Goal: Task Accomplishment & Management: Use online tool/utility

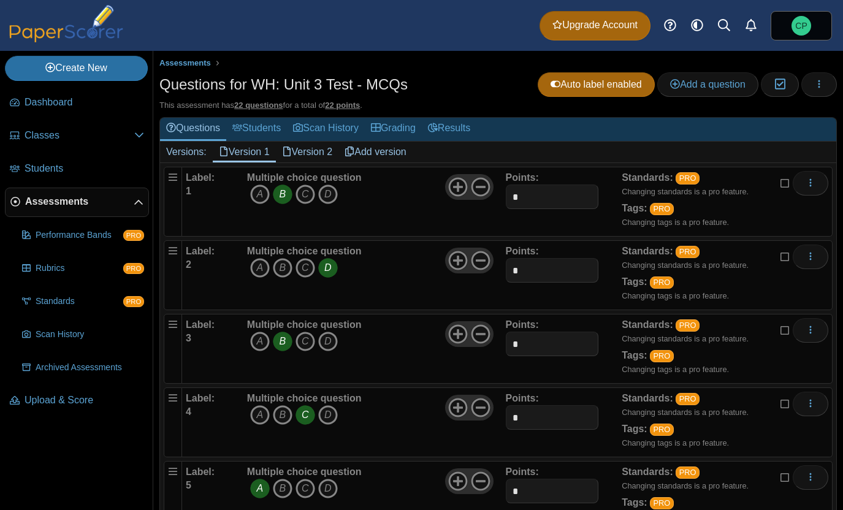
click at [298, 146] on link "Version 2" at bounding box center [307, 152] width 63 height 21
click at [280, 191] on icon "B" at bounding box center [283, 194] width 20 height 20
click at [255, 265] on icon "A" at bounding box center [260, 268] width 20 height 20
click at [332, 343] on icon "D" at bounding box center [328, 342] width 20 height 20
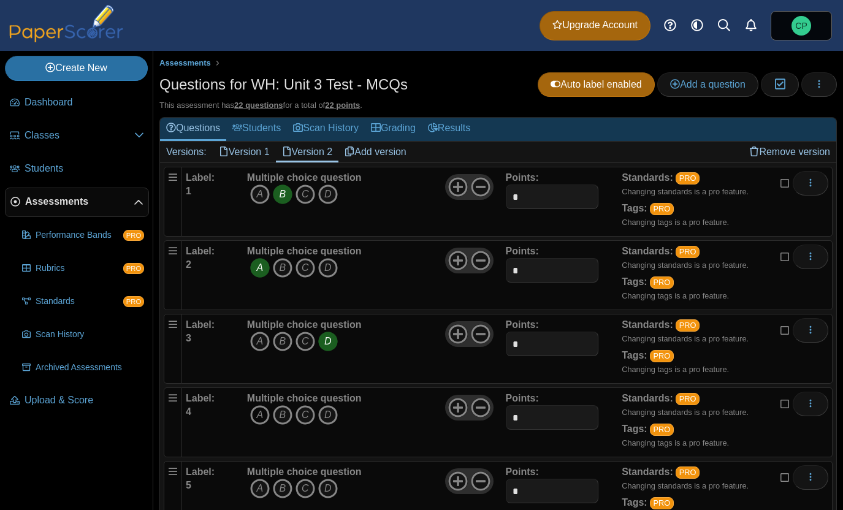
click at [258, 409] on icon "A" at bounding box center [260, 415] width 20 height 20
click at [325, 487] on icon "D" at bounding box center [328, 489] width 20 height 20
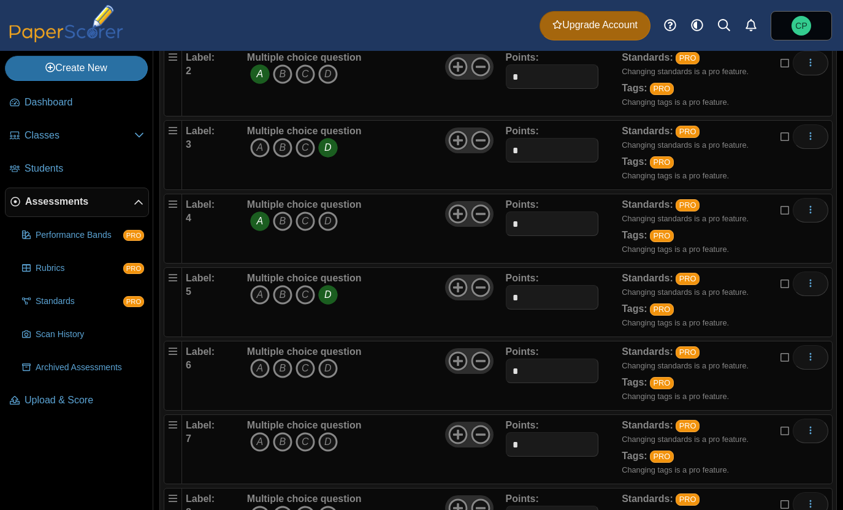
scroll to position [196, 0]
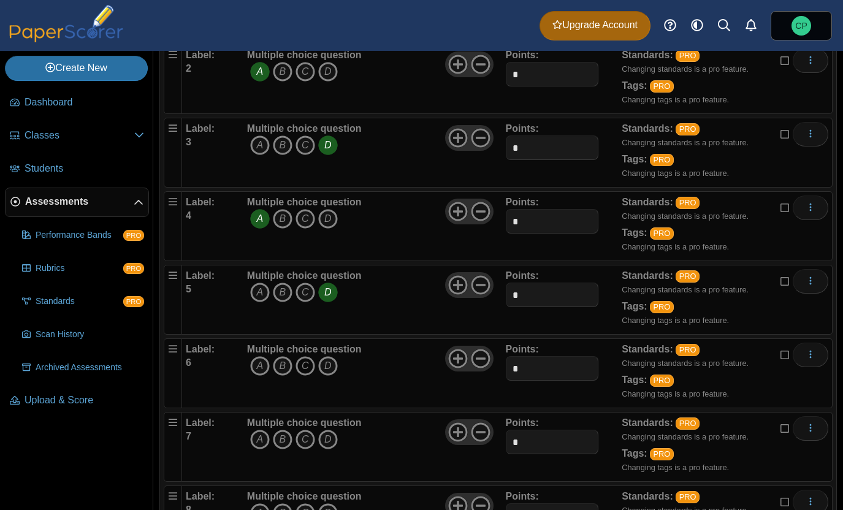
click at [302, 370] on icon "C" at bounding box center [305, 366] width 20 height 20
click at [281, 435] on icon "B" at bounding box center [283, 440] width 20 height 20
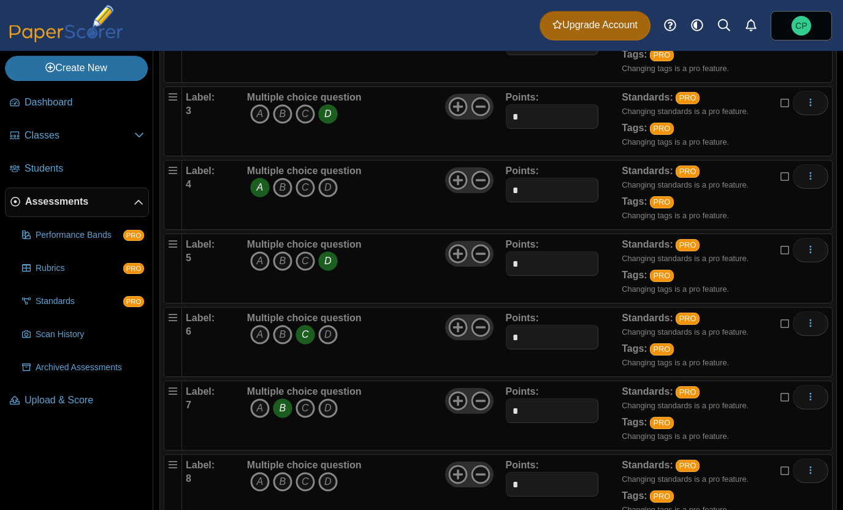
scroll to position [252, 0]
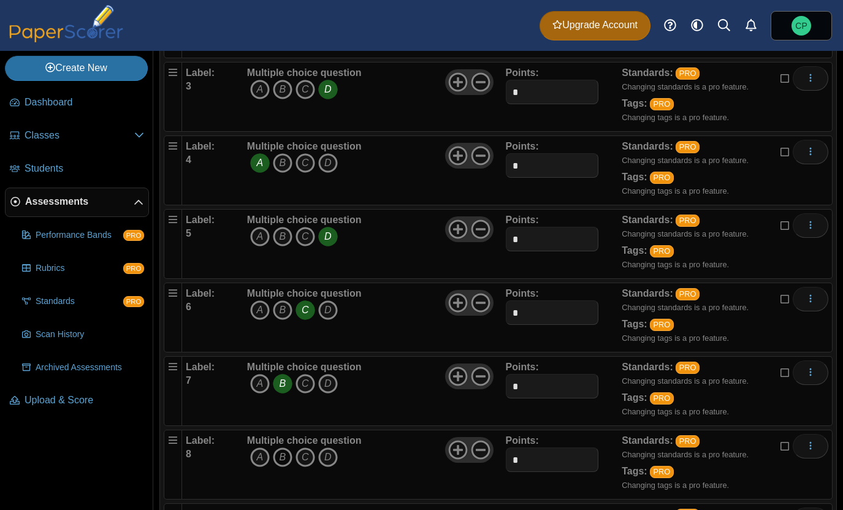
click at [283, 455] on icon "B" at bounding box center [283, 457] width 20 height 20
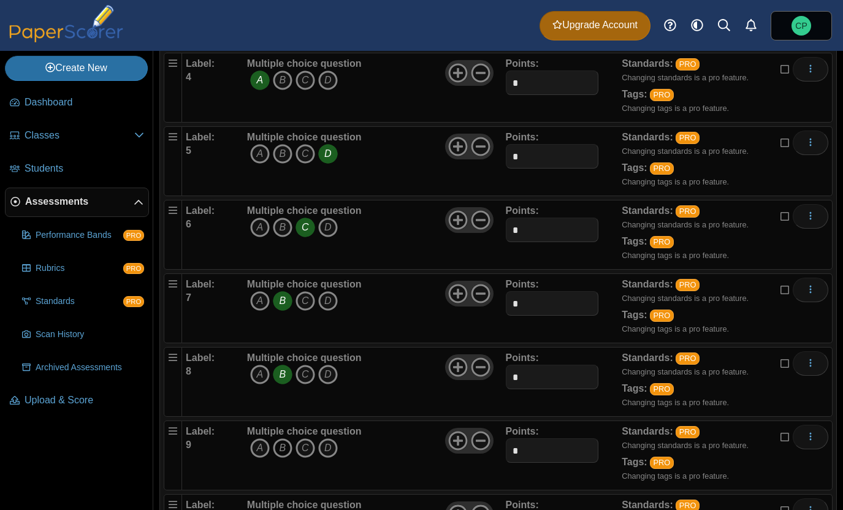
click at [285, 446] on icon "B" at bounding box center [283, 448] width 20 height 20
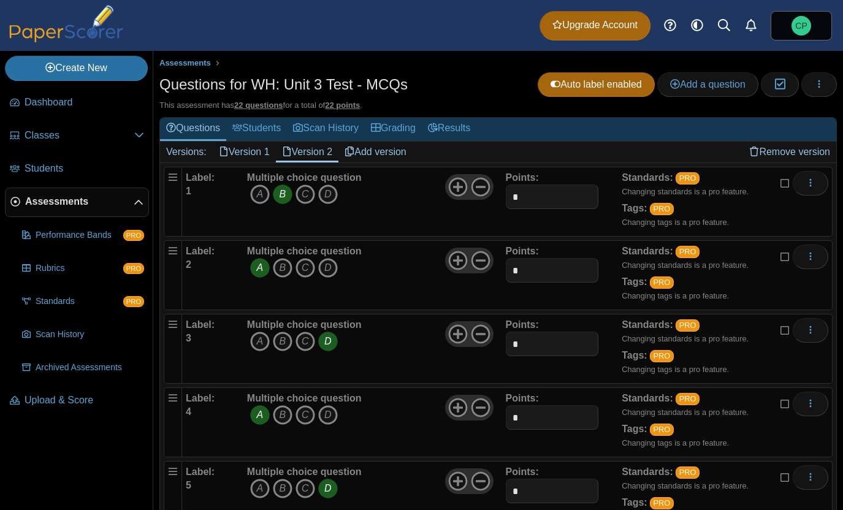
click at [247, 150] on link "Version 1" at bounding box center [244, 152] width 63 height 21
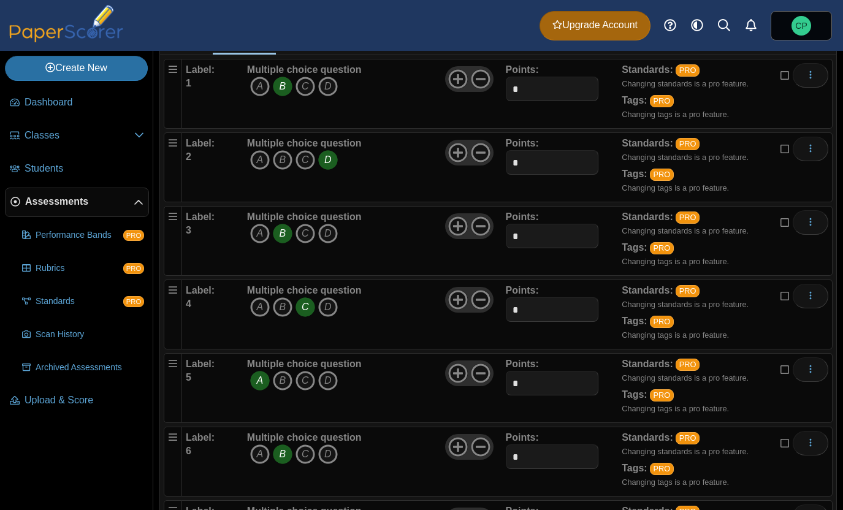
scroll to position [9, 0]
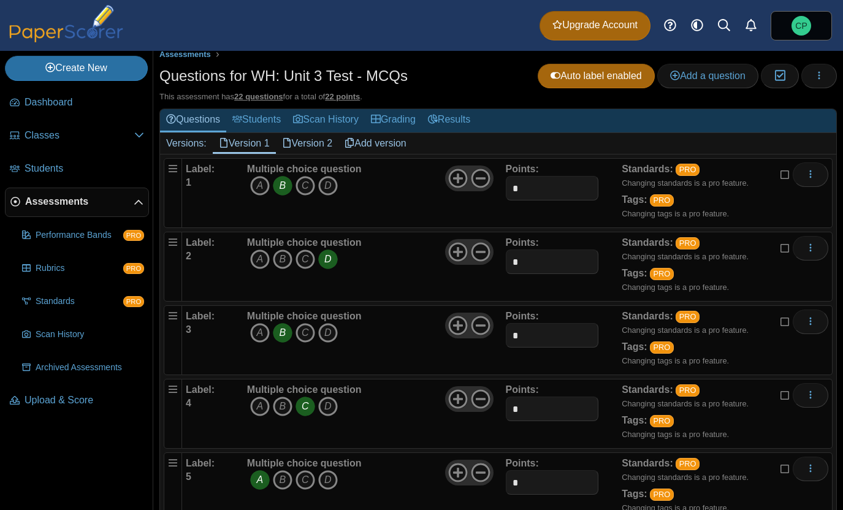
click at [312, 140] on link "Version 2" at bounding box center [307, 143] width 63 height 21
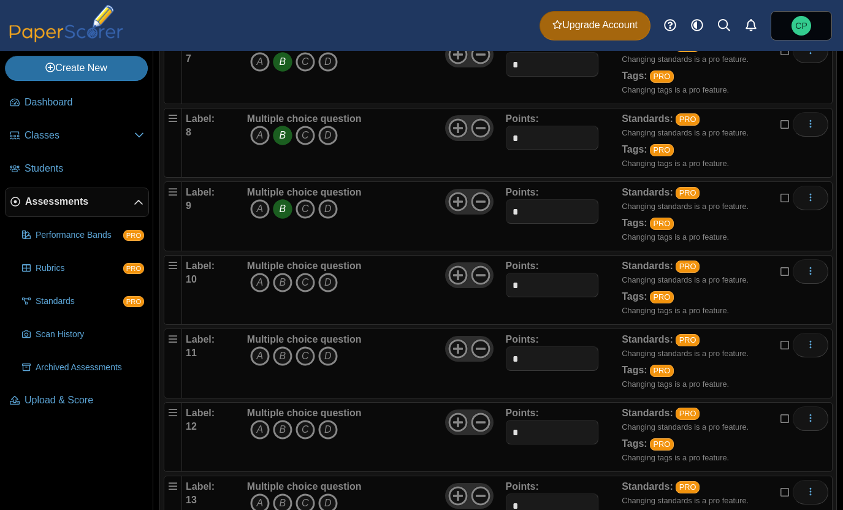
scroll to position [566, 0]
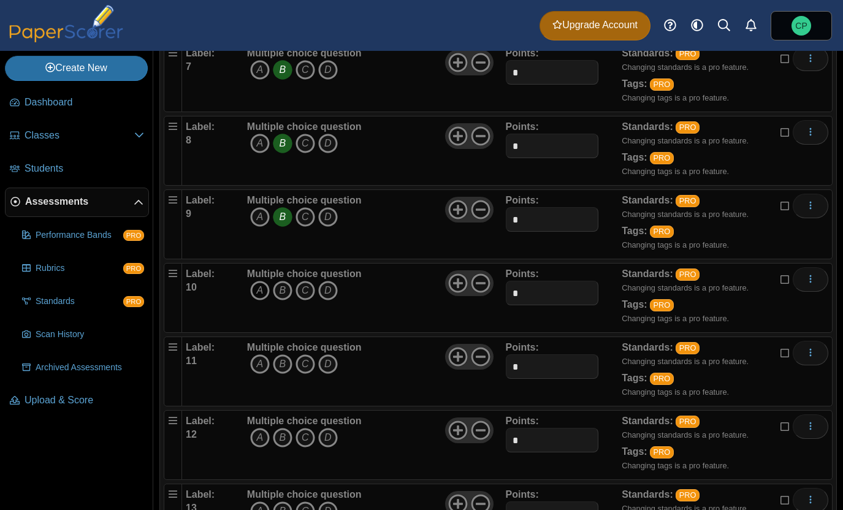
click at [258, 292] on icon "A" at bounding box center [260, 291] width 20 height 20
click at [302, 372] on icon "C" at bounding box center [305, 364] width 20 height 20
click at [254, 446] on icon "A" at bounding box center [260, 438] width 20 height 20
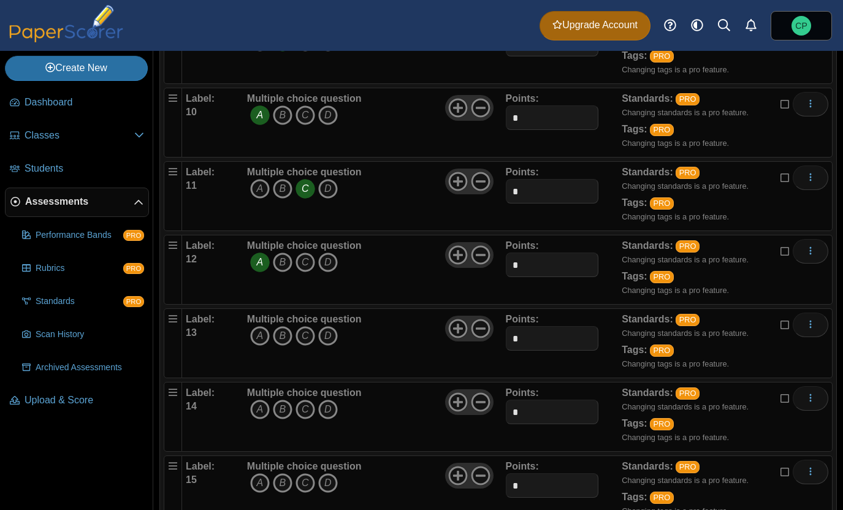
scroll to position [759, 0]
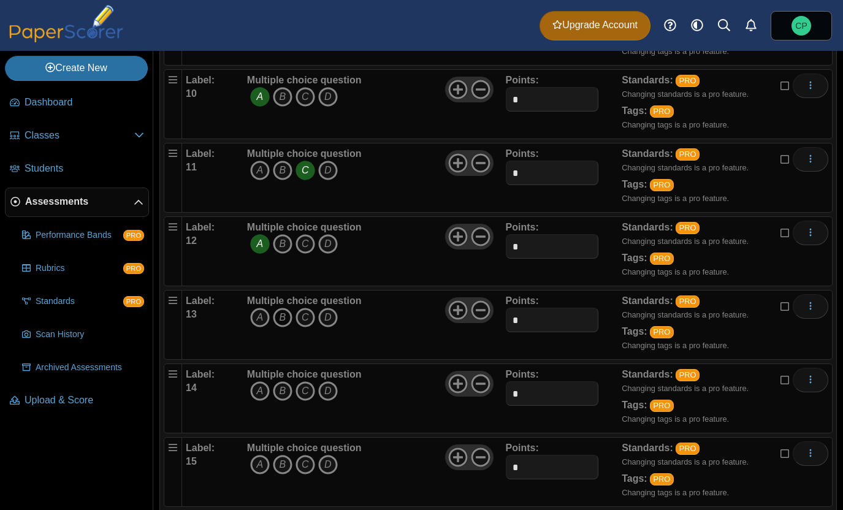
click at [281, 324] on icon "B" at bounding box center [283, 318] width 20 height 20
click at [286, 392] on icon "B" at bounding box center [283, 391] width 20 height 20
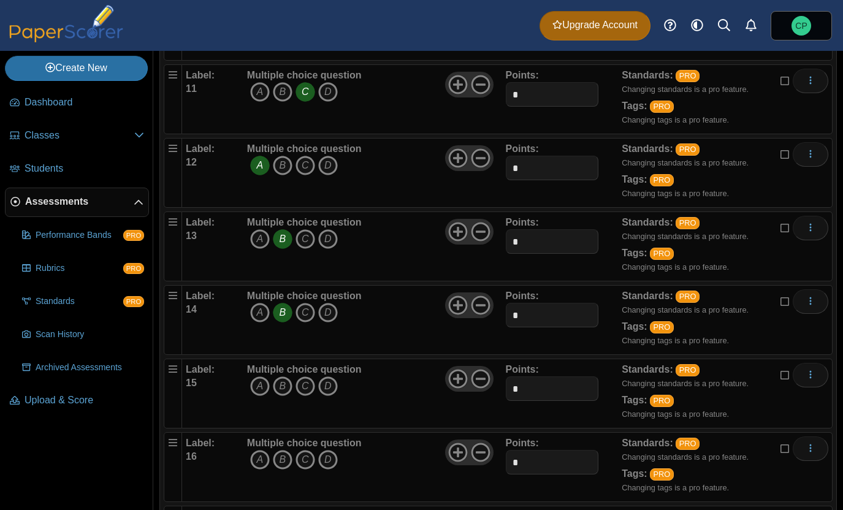
scroll to position [856, 0]
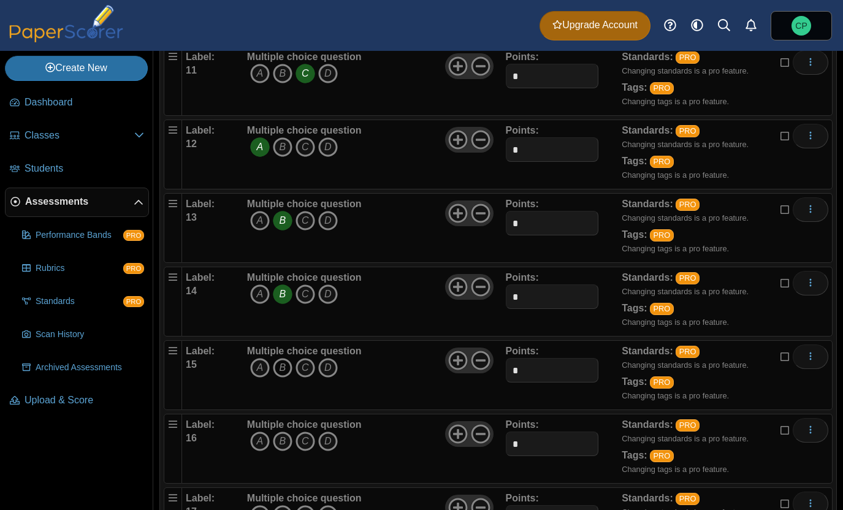
click at [282, 370] on icon "B" at bounding box center [283, 368] width 20 height 20
click at [300, 439] on icon "C" at bounding box center [305, 441] width 20 height 20
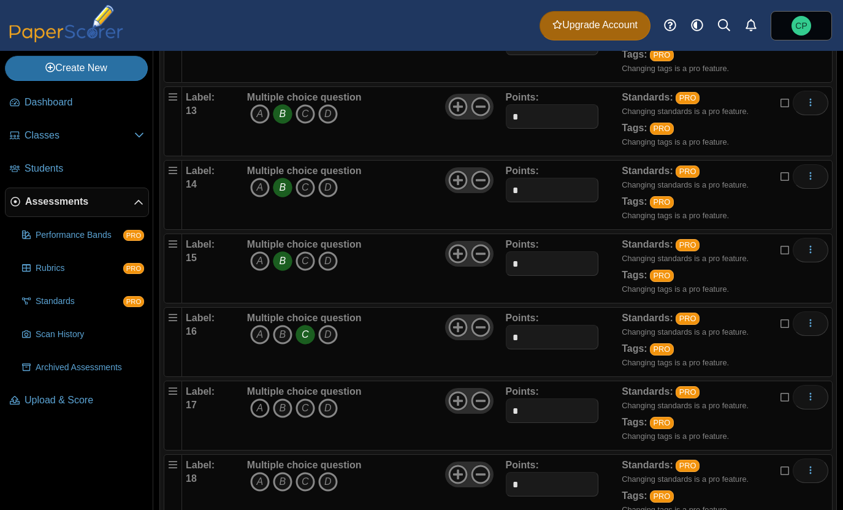
click at [261, 411] on icon "A" at bounding box center [260, 408] width 20 height 20
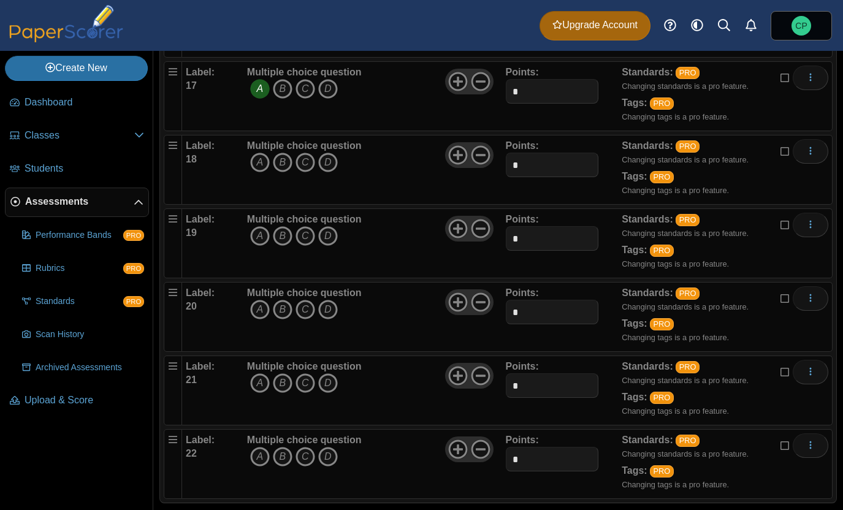
scroll to position [1279, 0]
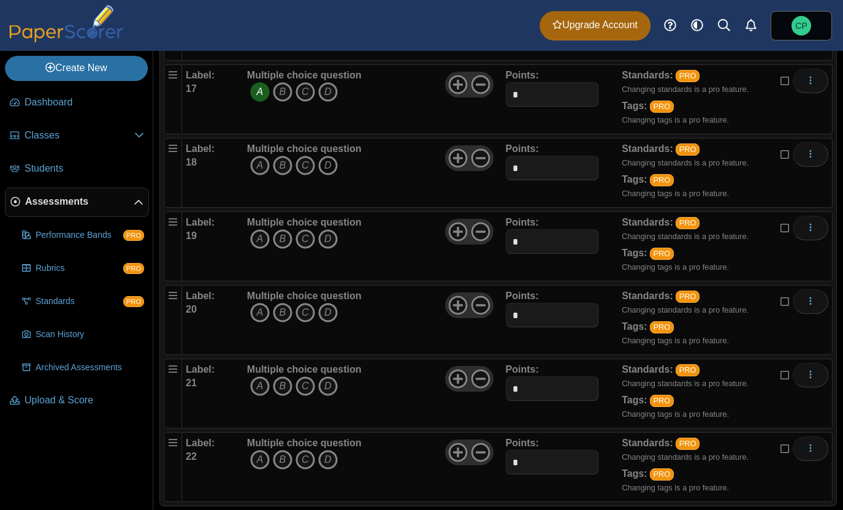
click at [323, 167] on icon "D" at bounding box center [328, 166] width 20 height 20
click at [285, 245] on icon "B" at bounding box center [283, 239] width 20 height 20
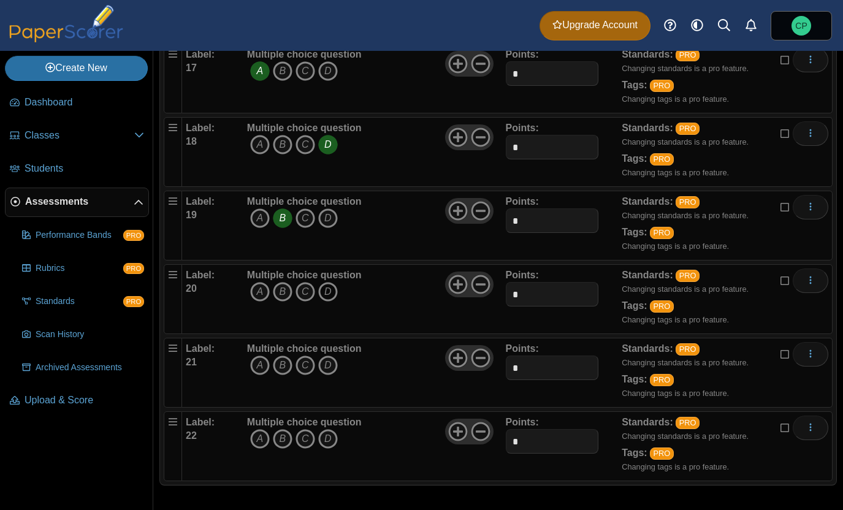
click at [327, 290] on icon "D" at bounding box center [328, 292] width 20 height 20
click at [259, 366] on icon "A" at bounding box center [260, 365] width 20 height 20
click at [325, 438] on icon "D" at bounding box center [328, 439] width 20 height 20
click at [264, 436] on icon "A" at bounding box center [260, 439] width 20 height 20
click at [321, 434] on icon "D" at bounding box center [328, 439] width 20 height 20
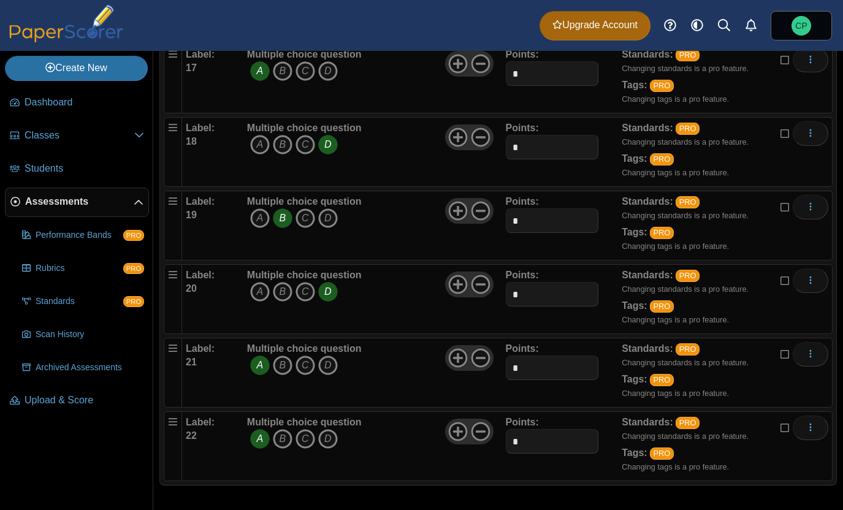
click at [255, 441] on icon "A" at bounding box center [260, 439] width 20 height 20
click at [309, 440] on icon "C" at bounding box center [305, 439] width 20 height 20
click at [303, 439] on icon "C" at bounding box center [305, 439] width 20 height 20
click at [343, 439] on span "A B C D" at bounding box center [304, 440] width 115 height 23
click at [329, 439] on icon "D" at bounding box center [328, 439] width 20 height 20
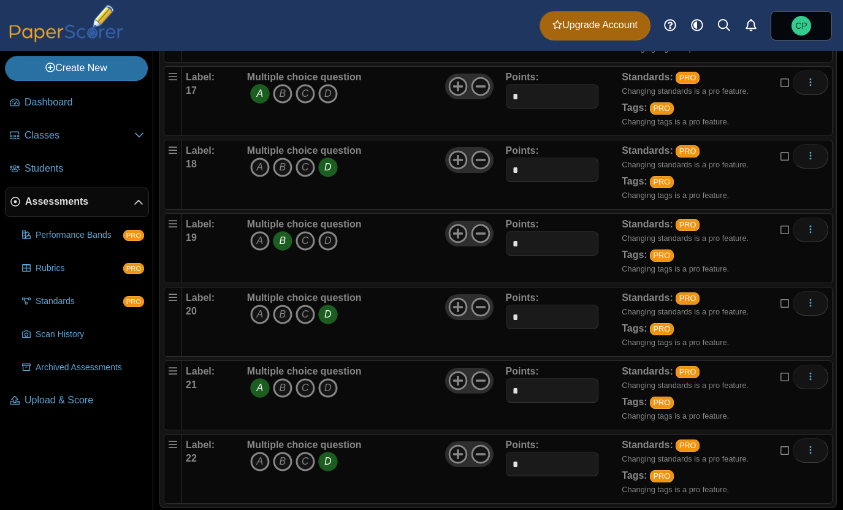
scroll to position [1268, 0]
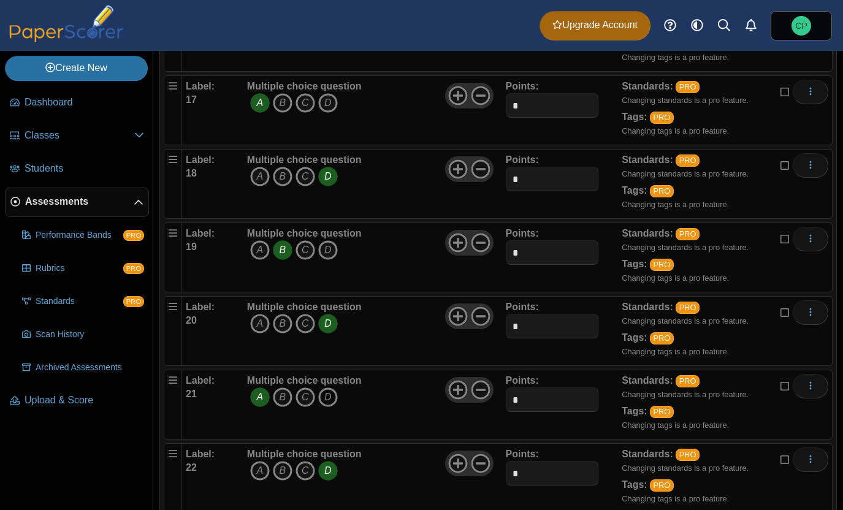
click at [325, 401] on icon "D" at bounding box center [328, 397] width 20 height 20
click at [256, 395] on icon "A" at bounding box center [260, 397] width 20 height 20
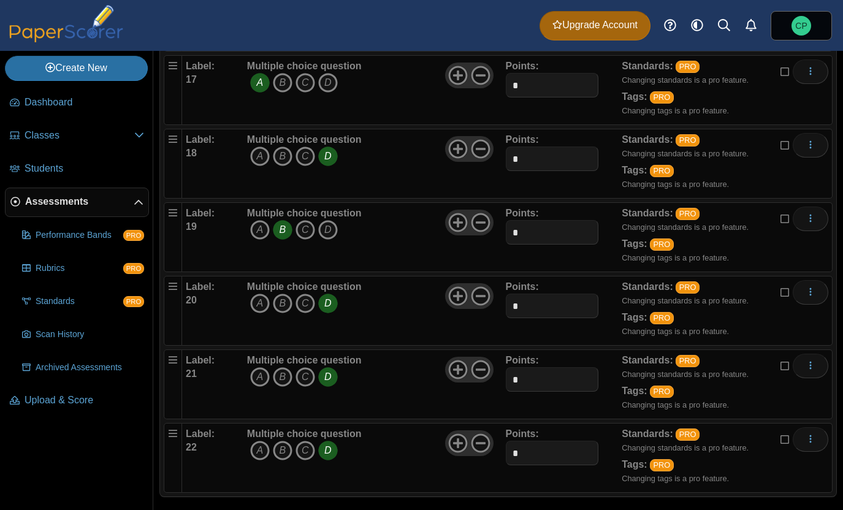
scroll to position [1300, 0]
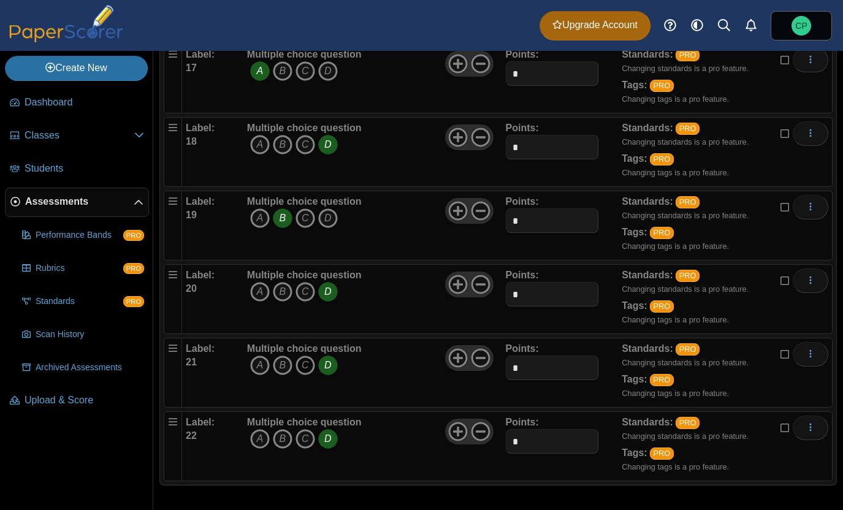
click at [306, 368] on icon "C" at bounding box center [305, 365] width 20 height 20
click at [325, 366] on icon "D" at bounding box center [328, 365] width 20 height 20
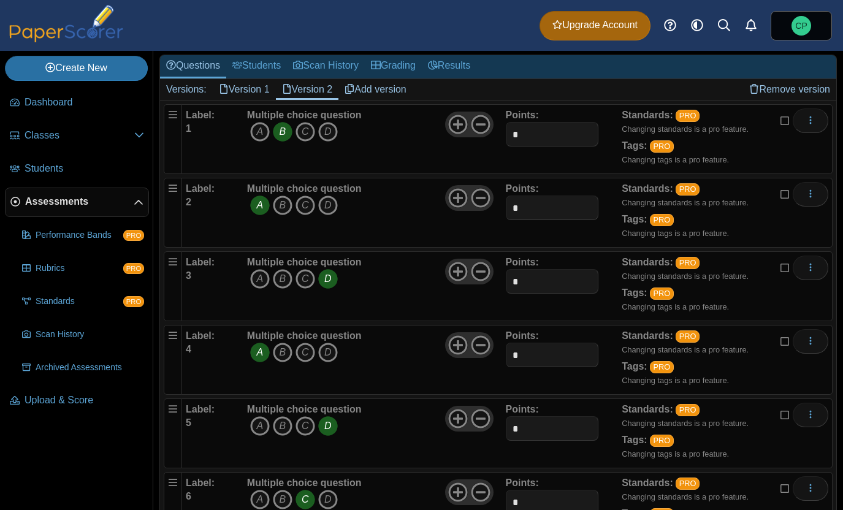
scroll to position [0, 0]
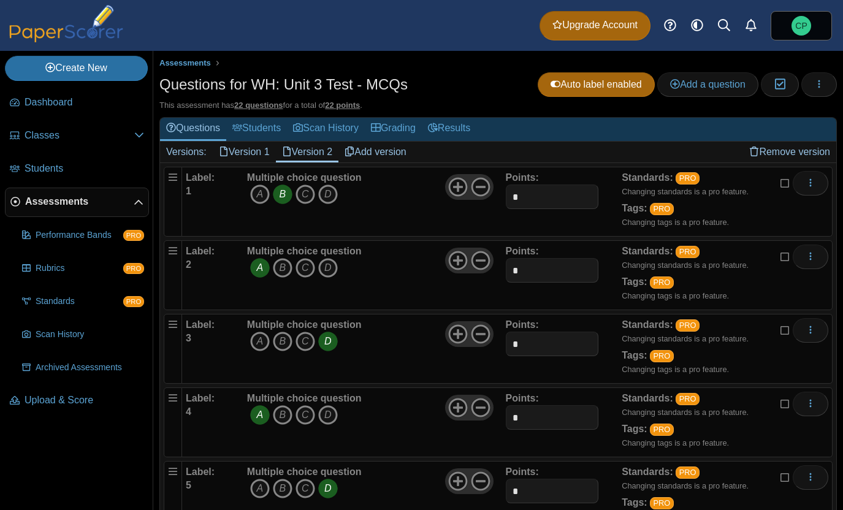
click at [246, 142] on link "Version 1" at bounding box center [244, 152] width 63 height 21
